Goal: Check status: Check status

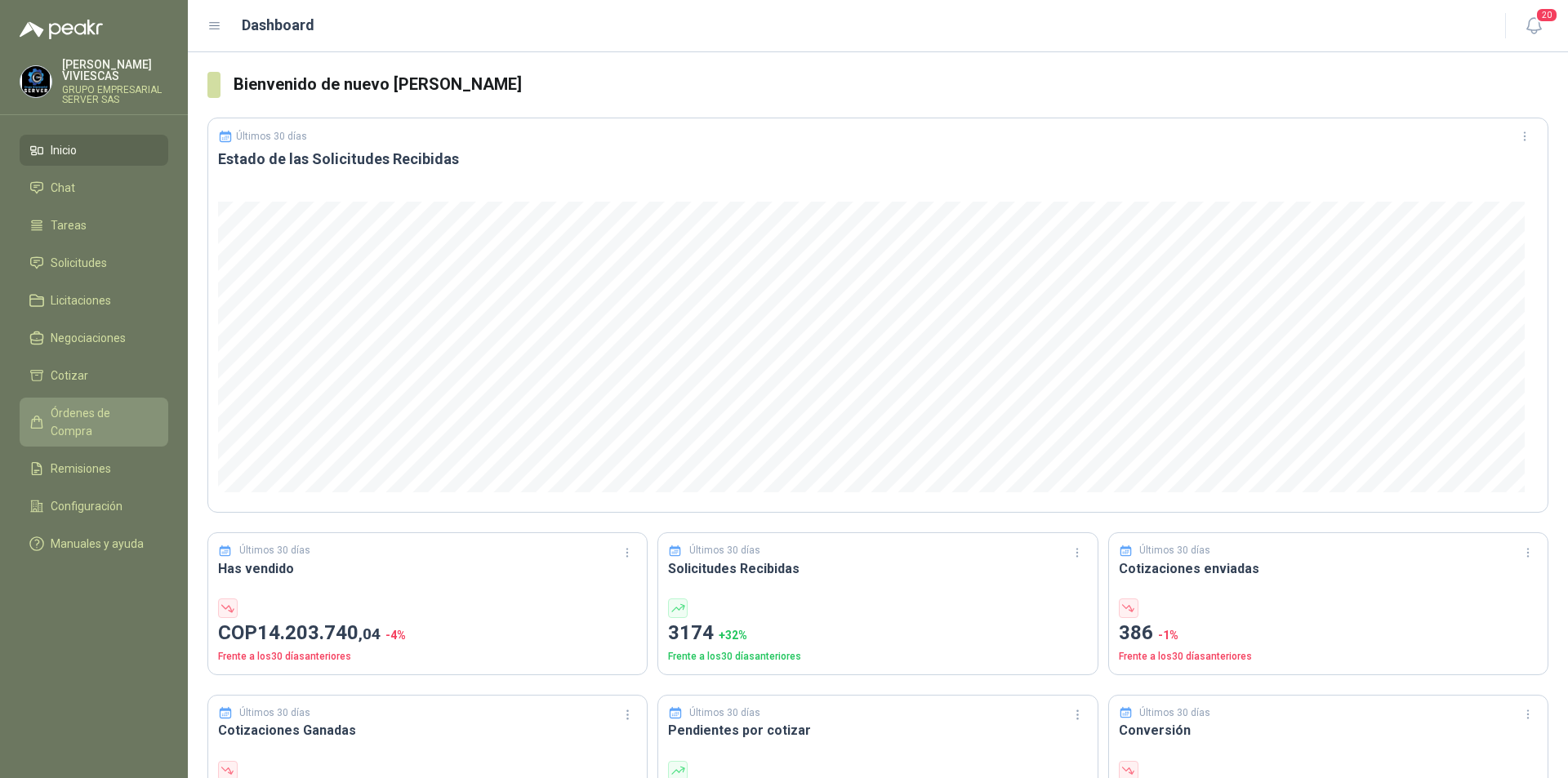
click at [115, 421] on span "Órdenes de Compra" at bounding box center [101, 422] width 102 height 36
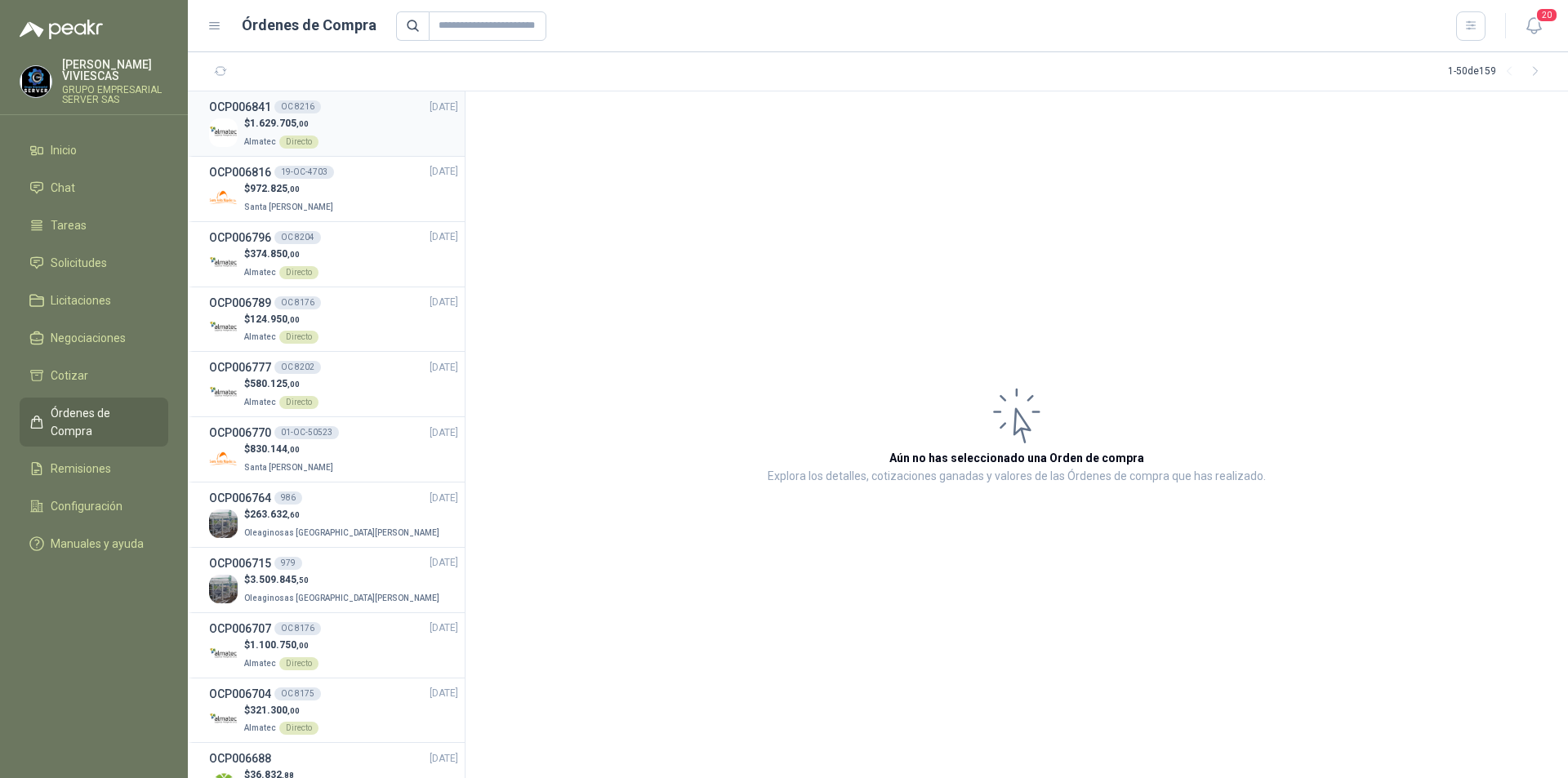
click at [371, 131] on div "$ 1.629.705 ,00 Almatec Directo" at bounding box center [334, 133] width 249 height 33
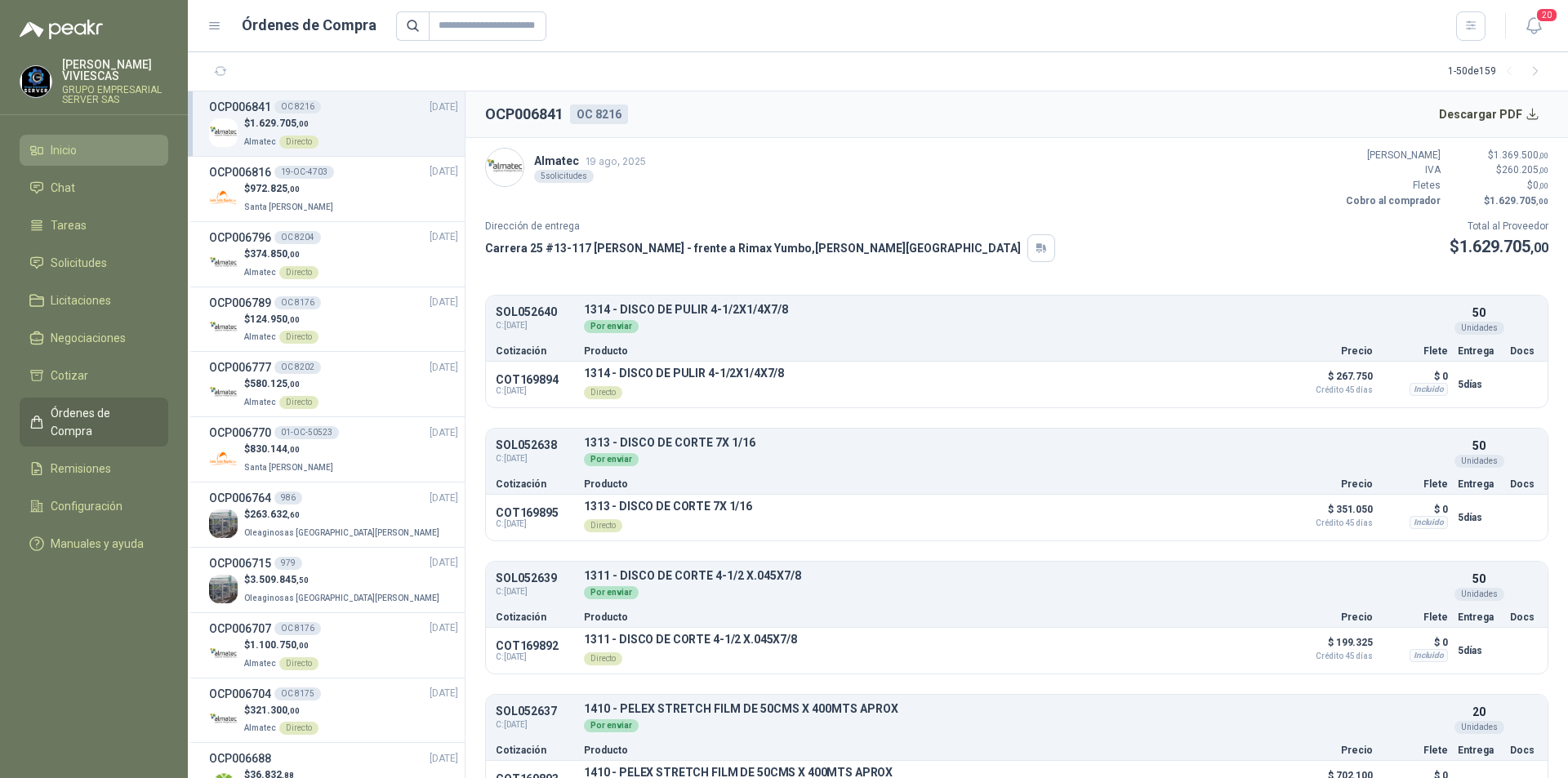
click at [105, 151] on li "Inicio" at bounding box center [94, 151] width 129 height 18
